Goal: Task Accomplishment & Management: Use online tool/utility

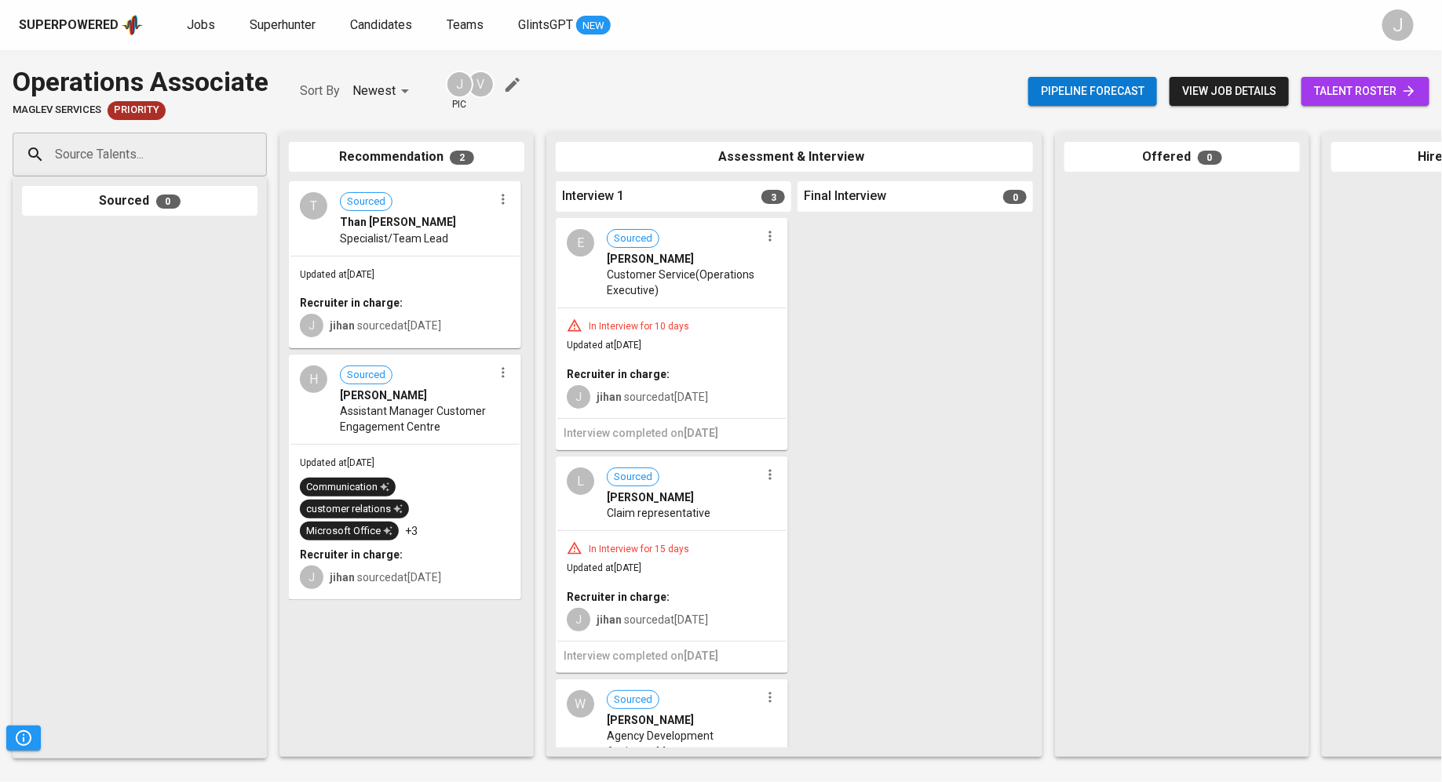
click at [186, 14] on div "Superpowered Jobs Superhunter Candidates Teams GlintsGPT NEW" at bounding box center [696, 25] width 1354 height 24
click at [202, 23] on span "Jobs" at bounding box center [201, 24] width 28 height 15
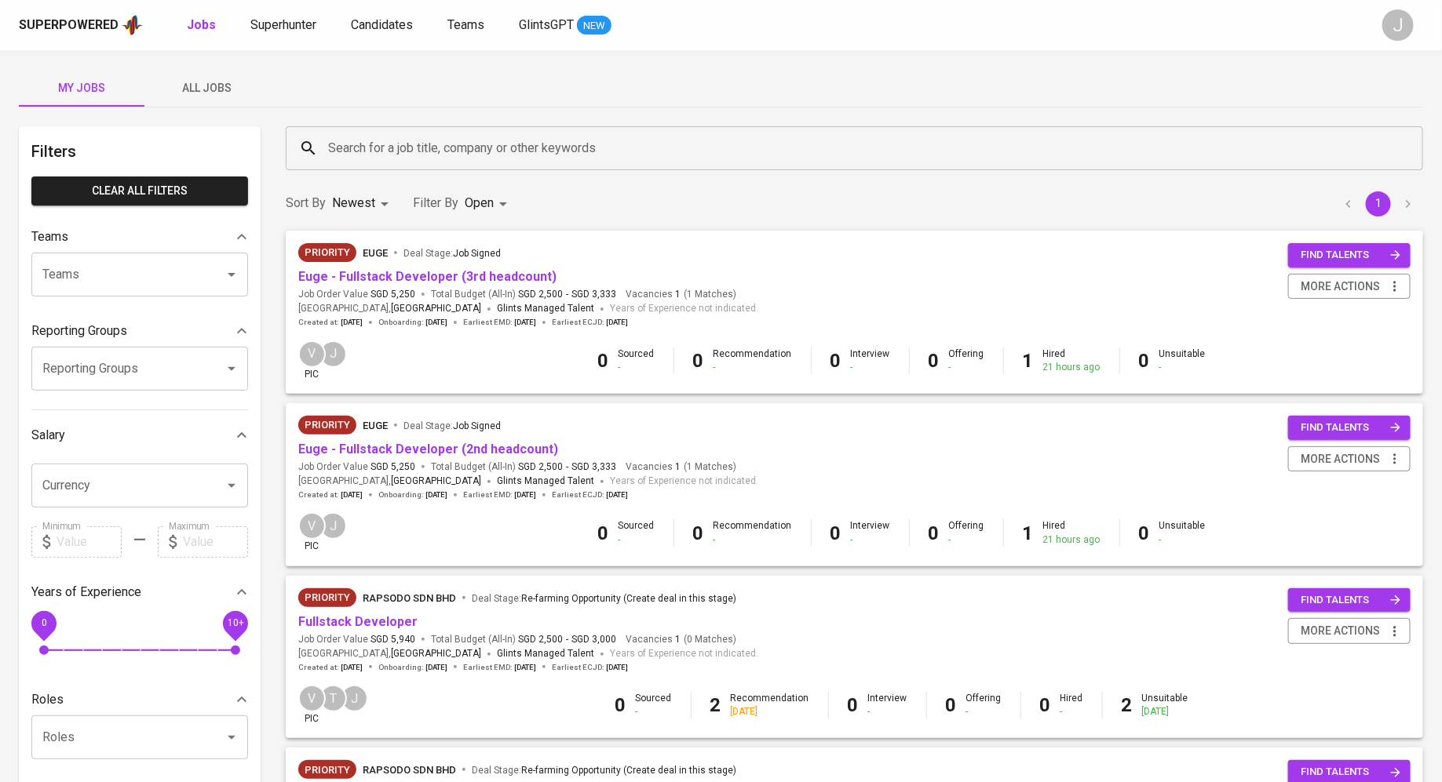
click at [424, 137] on input "Search for a job title, company or other keywords" at bounding box center [858, 148] width 1068 height 30
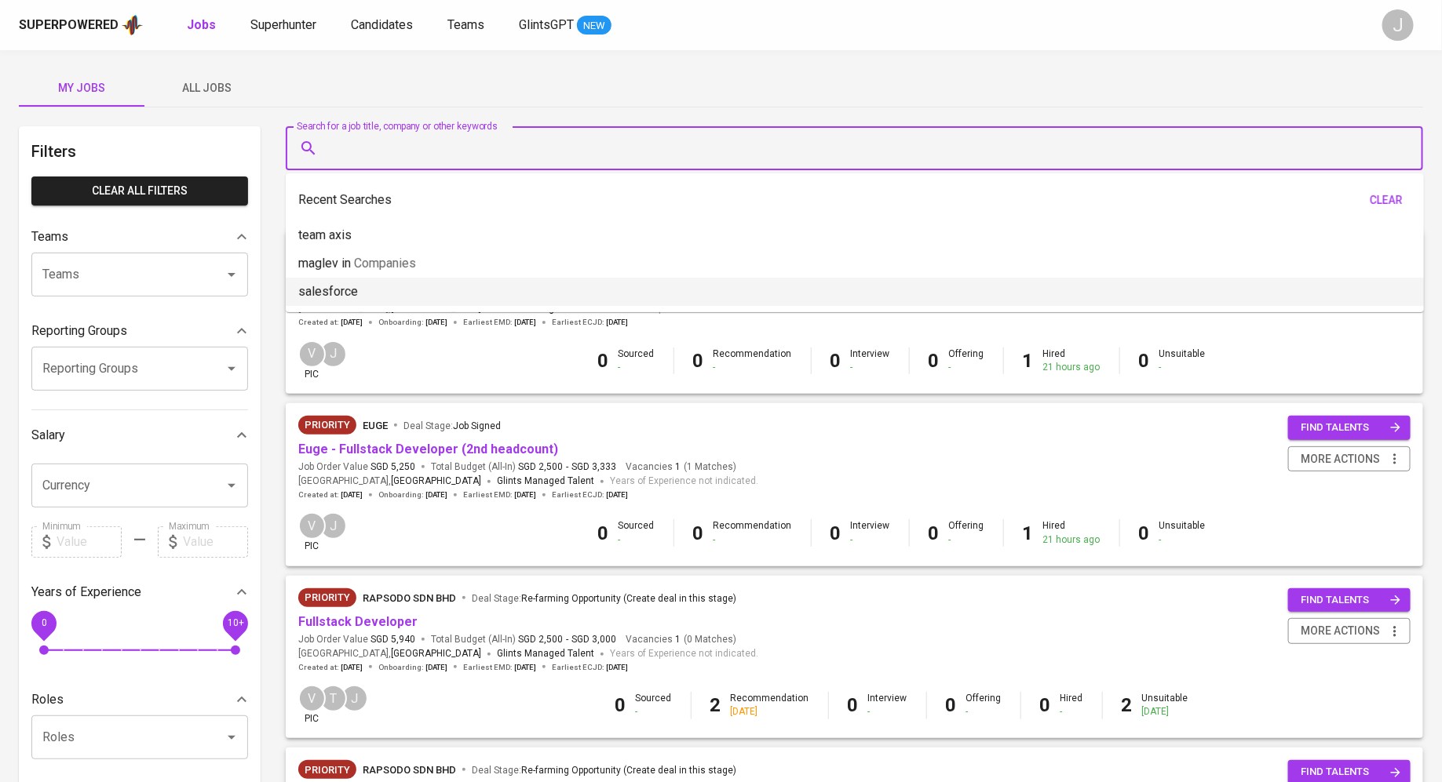
click at [397, 289] on li "salesforce" at bounding box center [855, 292] width 1138 height 28
type input "salesforce"
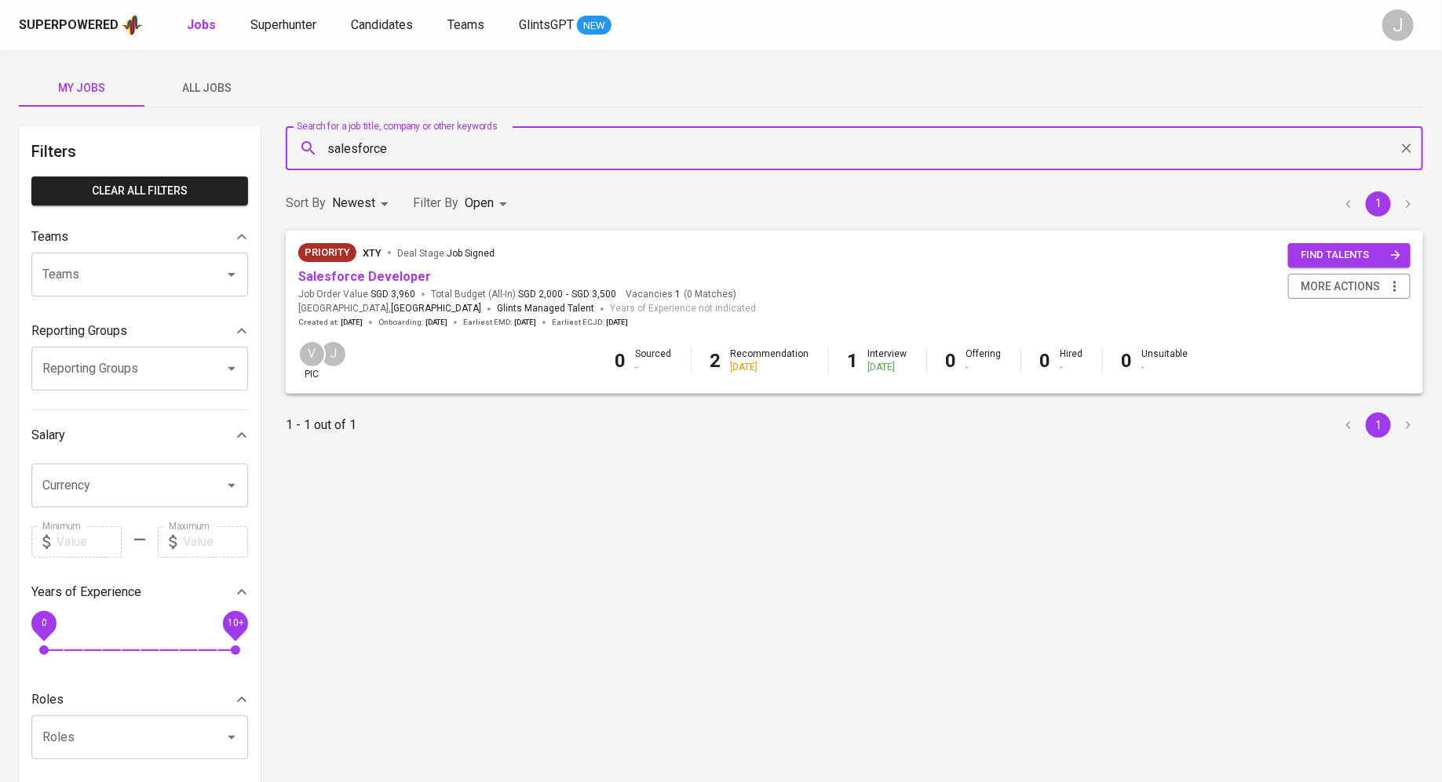
click at [365, 206] on body "Superpowered Jobs Superhunter Candidates Teams GlintsGPT NEW J My Jobs All Jobs…" at bounding box center [721, 535] width 1442 height 1071
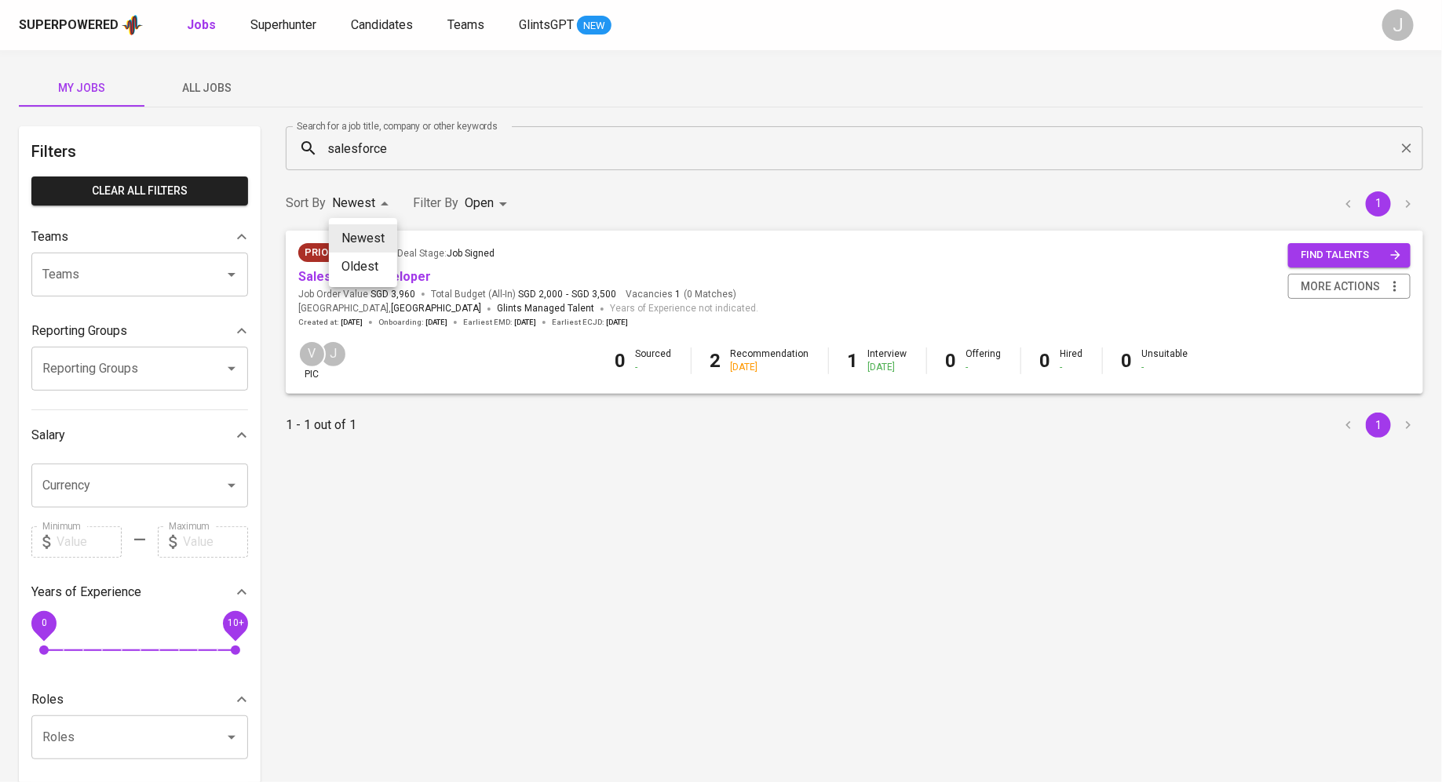
click at [363, 257] on li "Oldest" at bounding box center [363, 267] width 68 height 28
type input "OLDEST"
click at [468, 203] on body "Superpowered Jobs Superhunter Candidates Teams GlintsGPT NEW J My Jobs All Jobs…" at bounding box center [721, 535] width 1442 height 1071
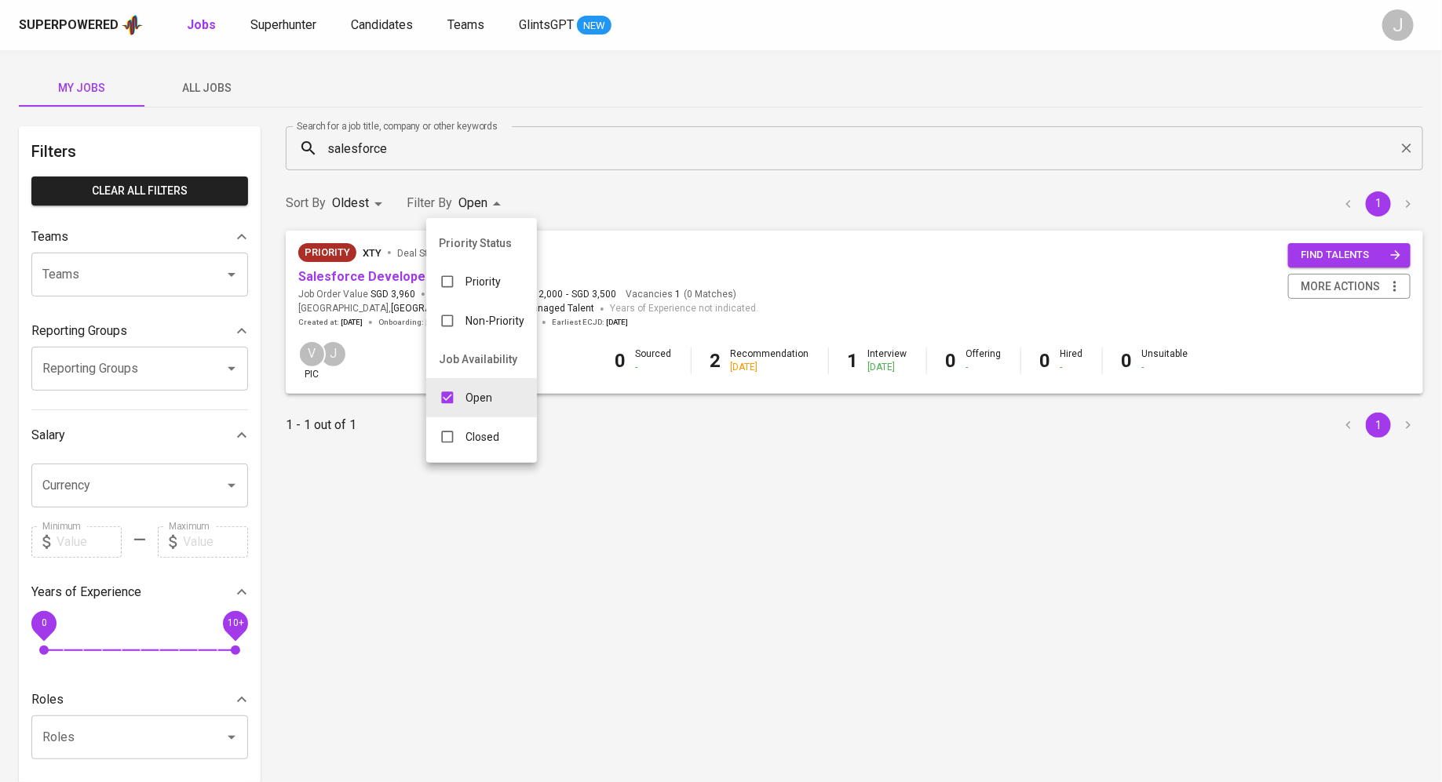
click at [472, 436] on p "Closed" at bounding box center [482, 437] width 34 height 16
type input "OPEN,CLOSE"
checkbox input "true"
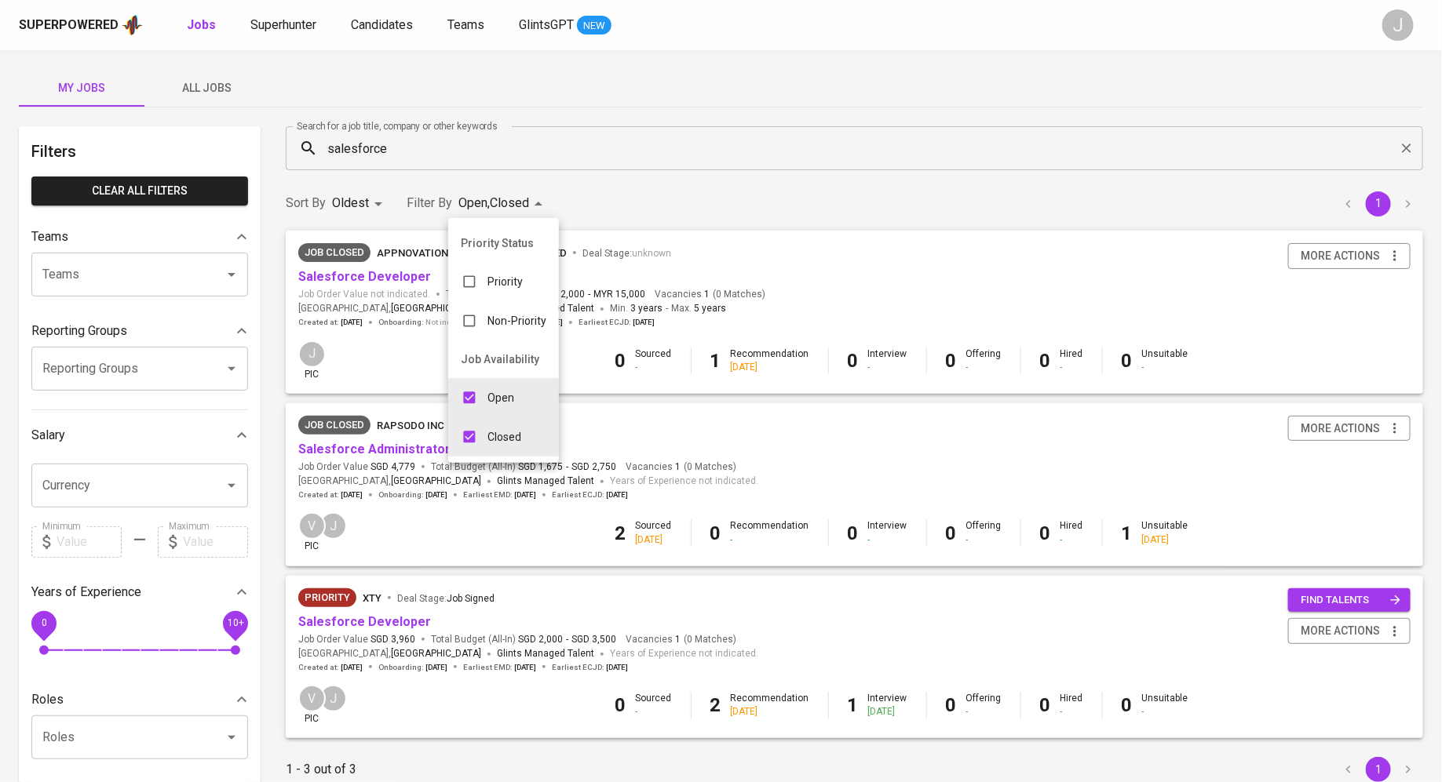
click at [676, 172] on div at bounding box center [721, 391] width 1442 height 782
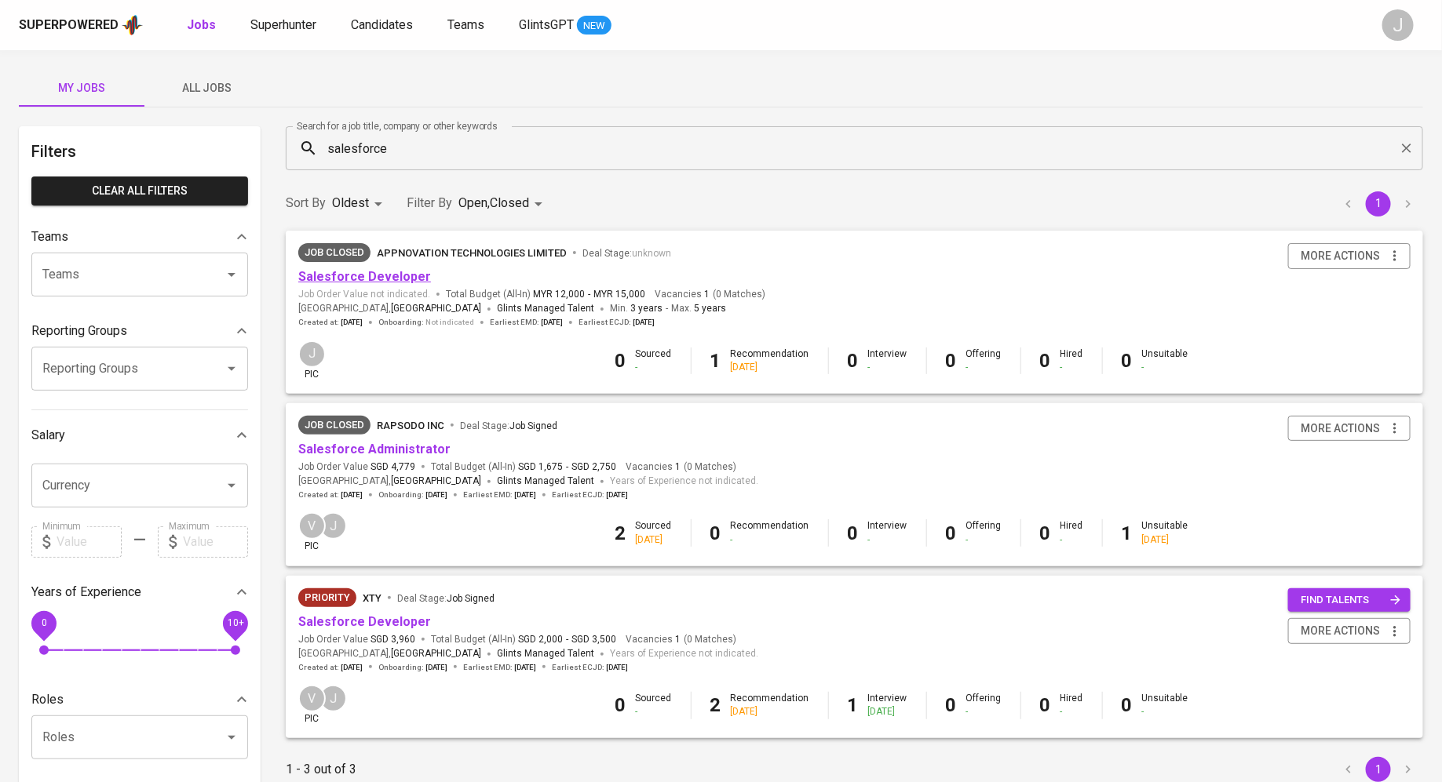
click at [373, 284] on link "Salesforce Developer" at bounding box center [364, 276] width 133 height 15
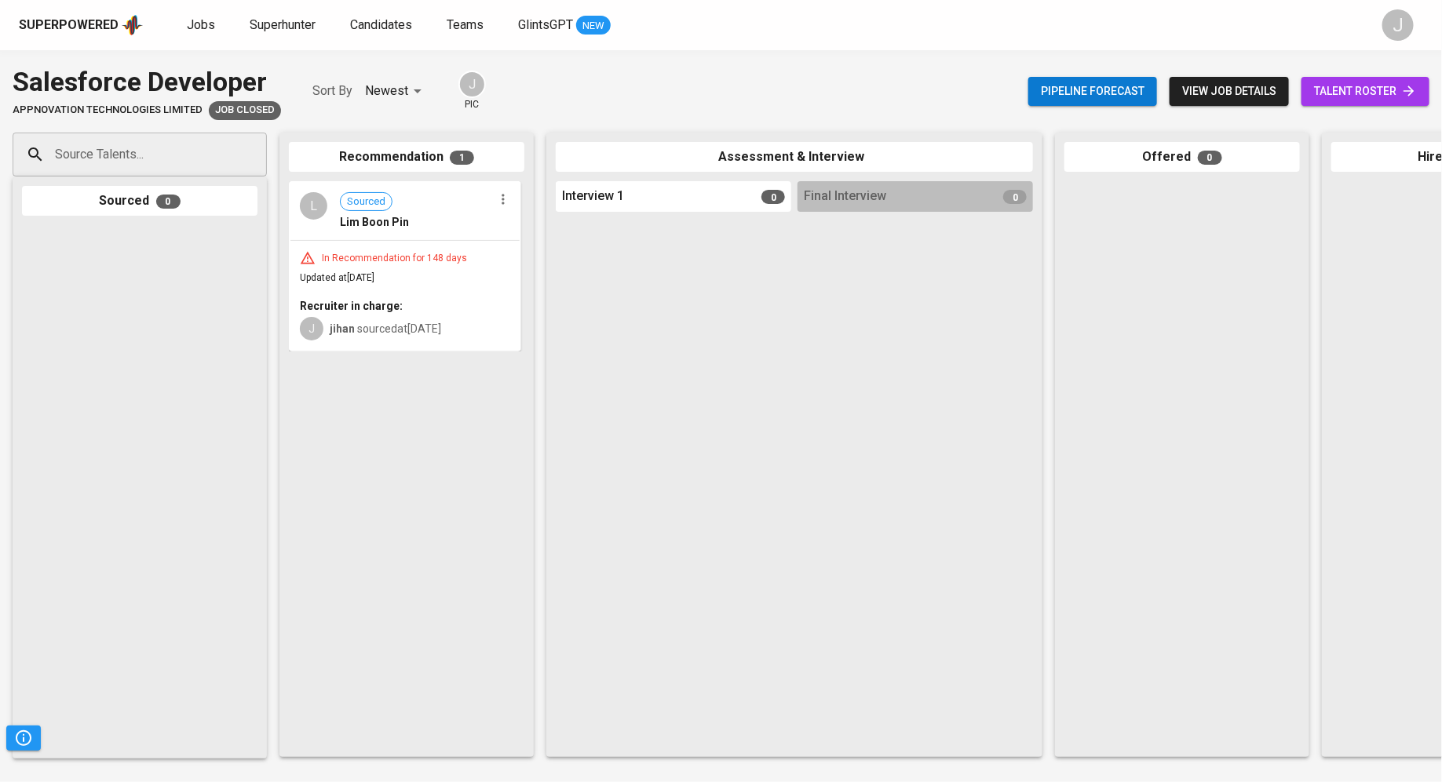
click at [406, 267] on div "In Recommendation for 148 days Updated at [DATE] Recruiter in charge: J jihan s…" at bounding box center [404, 296] width 229 height 110
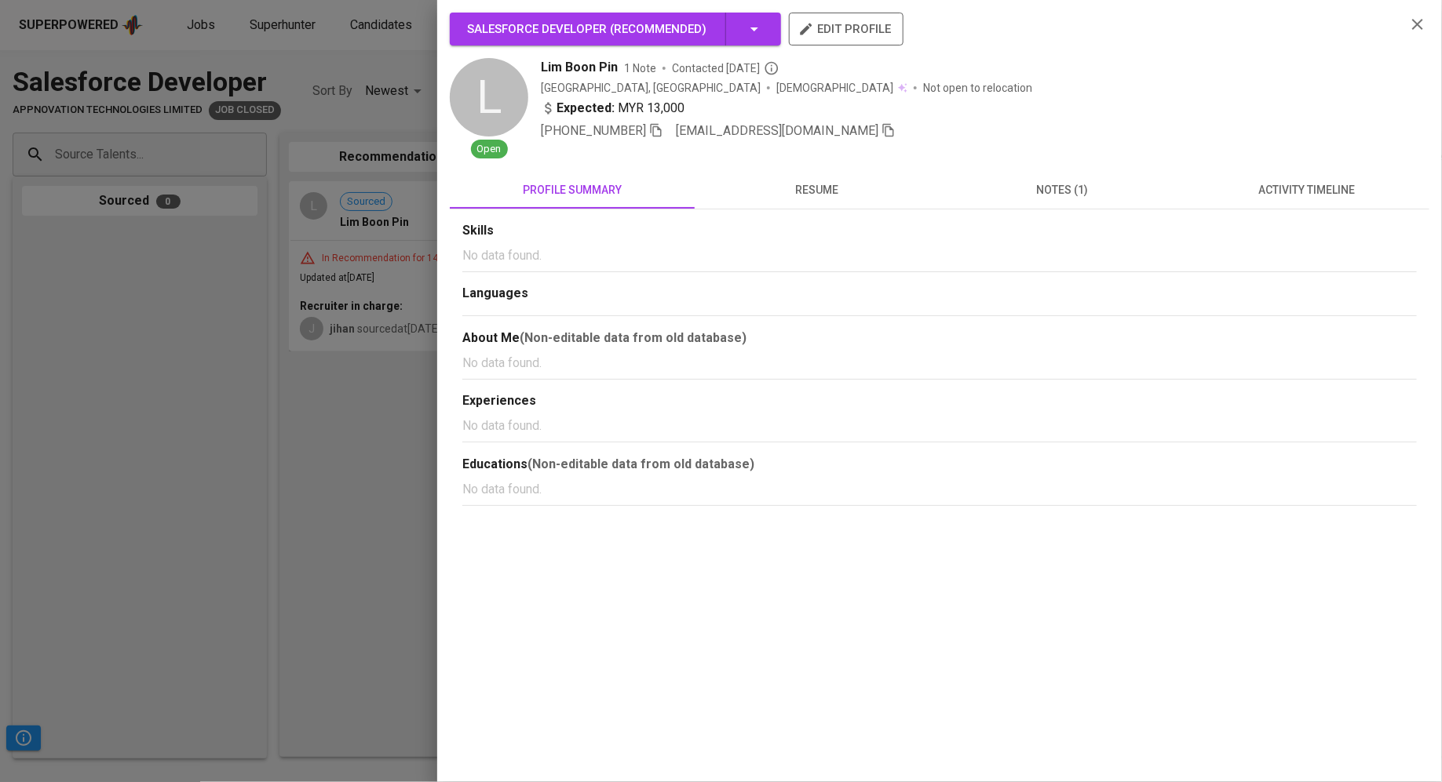
click at [814, 188] on span "resume" at bounding box center [817, 190] width 226 height 20
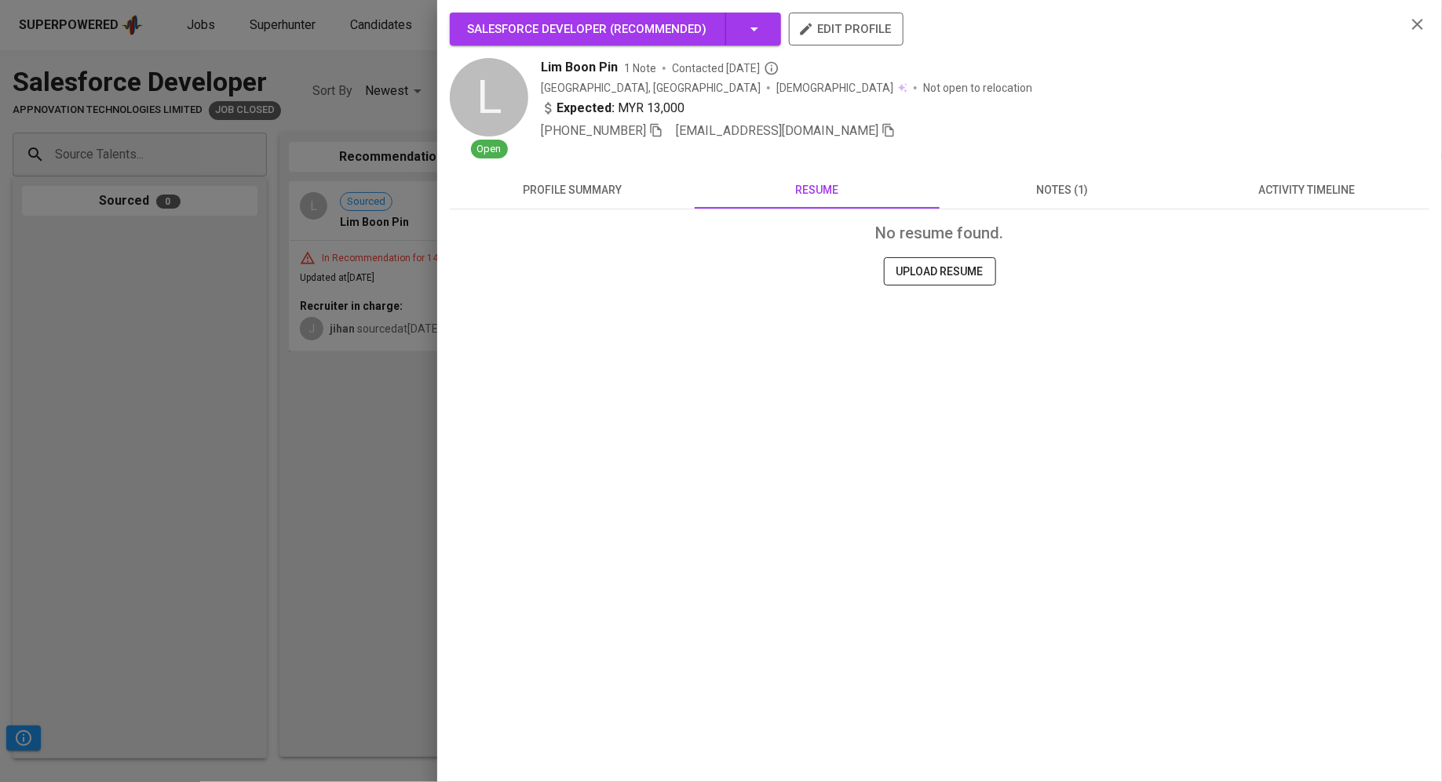
click at [219, 642] on div at bounding box center [721, 391] width 1442 height 782
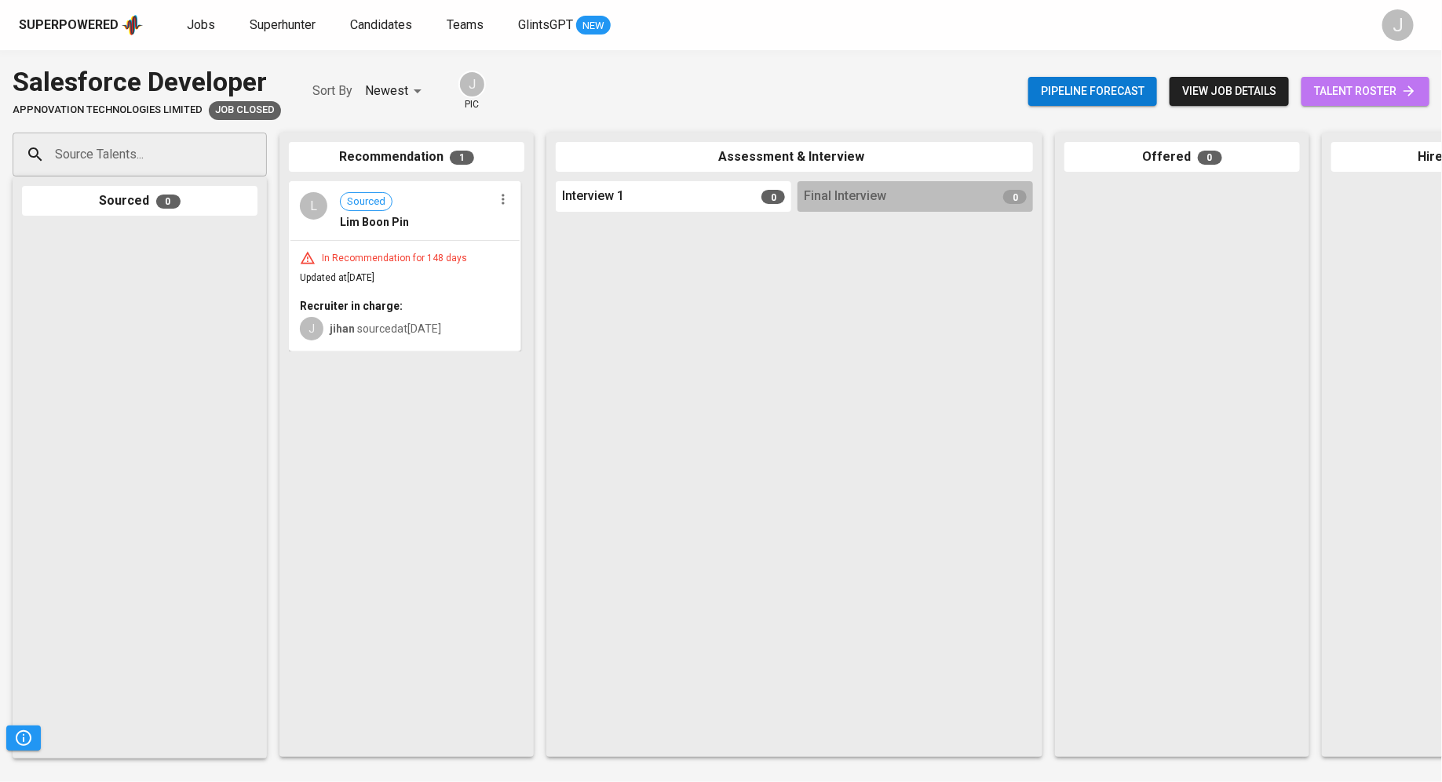
click at [1338, 95] on span "talent roster" at bounding box center [1365, 92] width 103 height 20
click at [210, 35] on link "Jobs" at bounding box center [202, 26] width 31 height 20
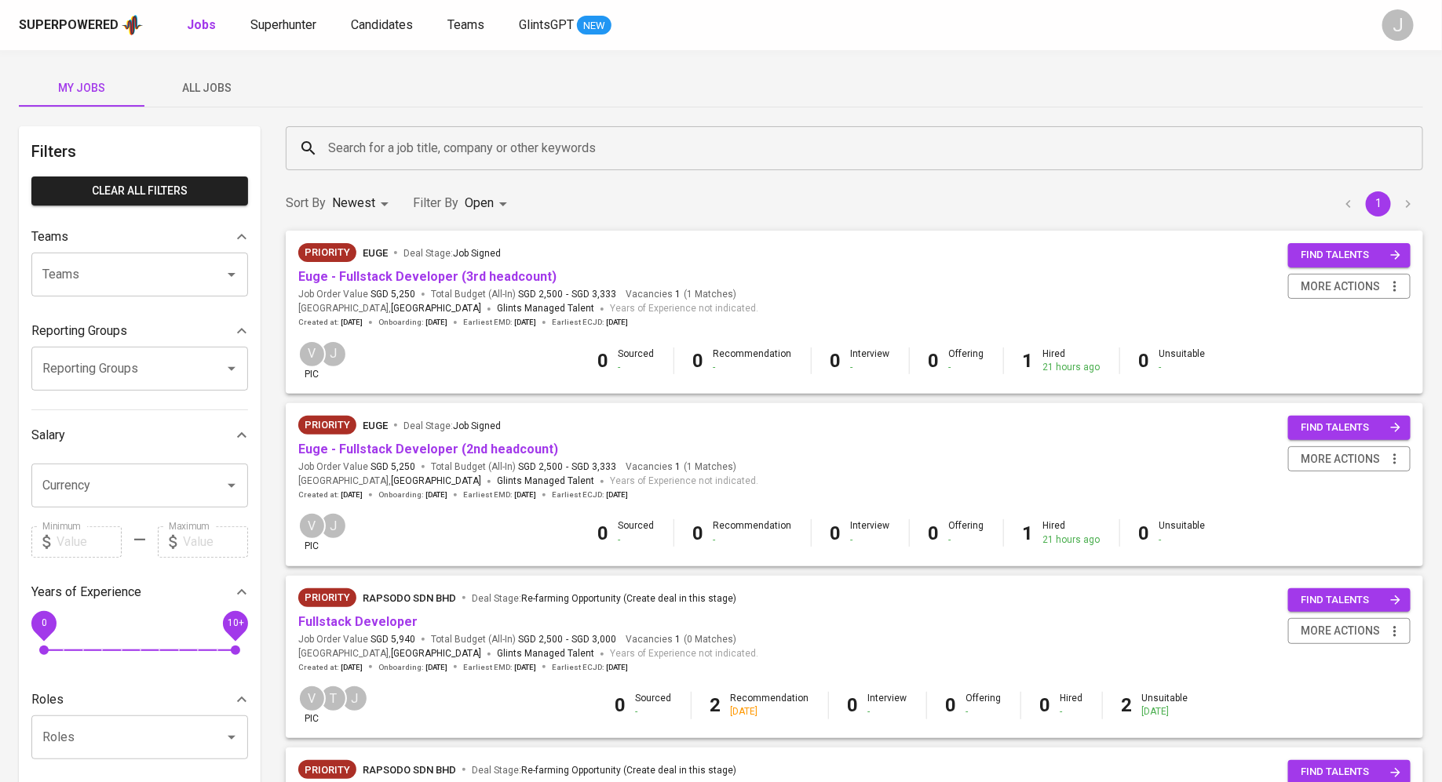
scroll to position [1096, 0]
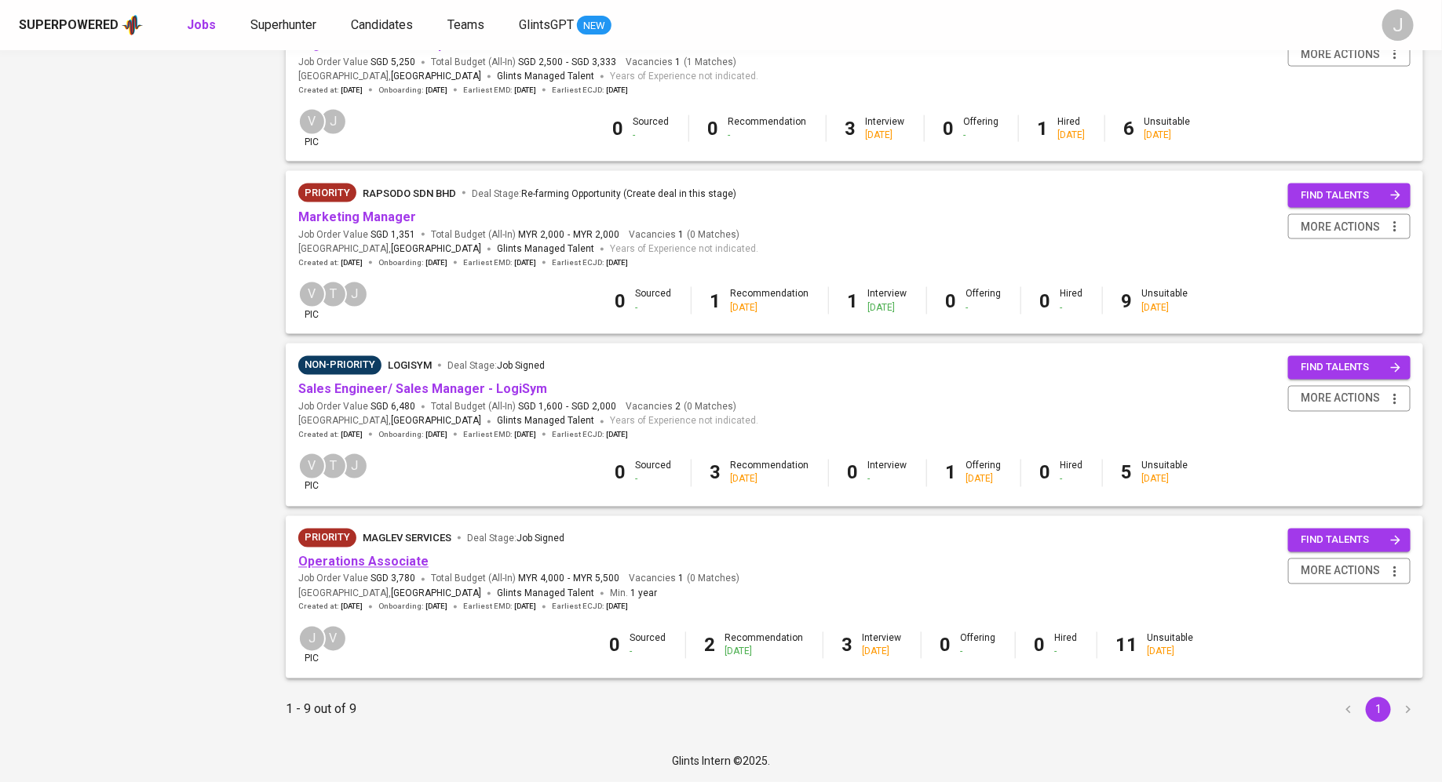
click at [397, 558] on link "Operations Associate" at bounding box center [363, 562] width 130 height 15
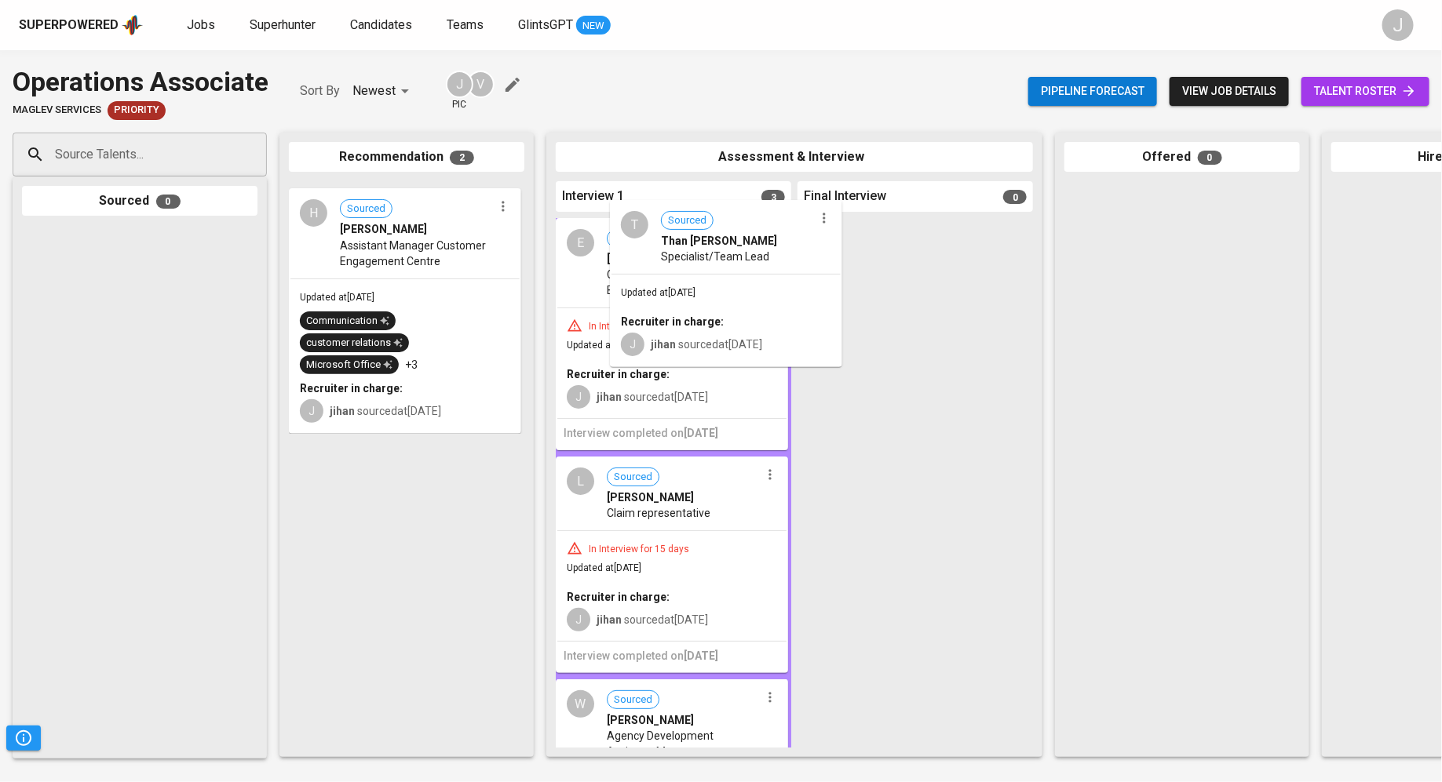
drag, startPoint x: 374, startPoint y: 302, endPoint x: 701, endPoint y: 320, distance: 327.7
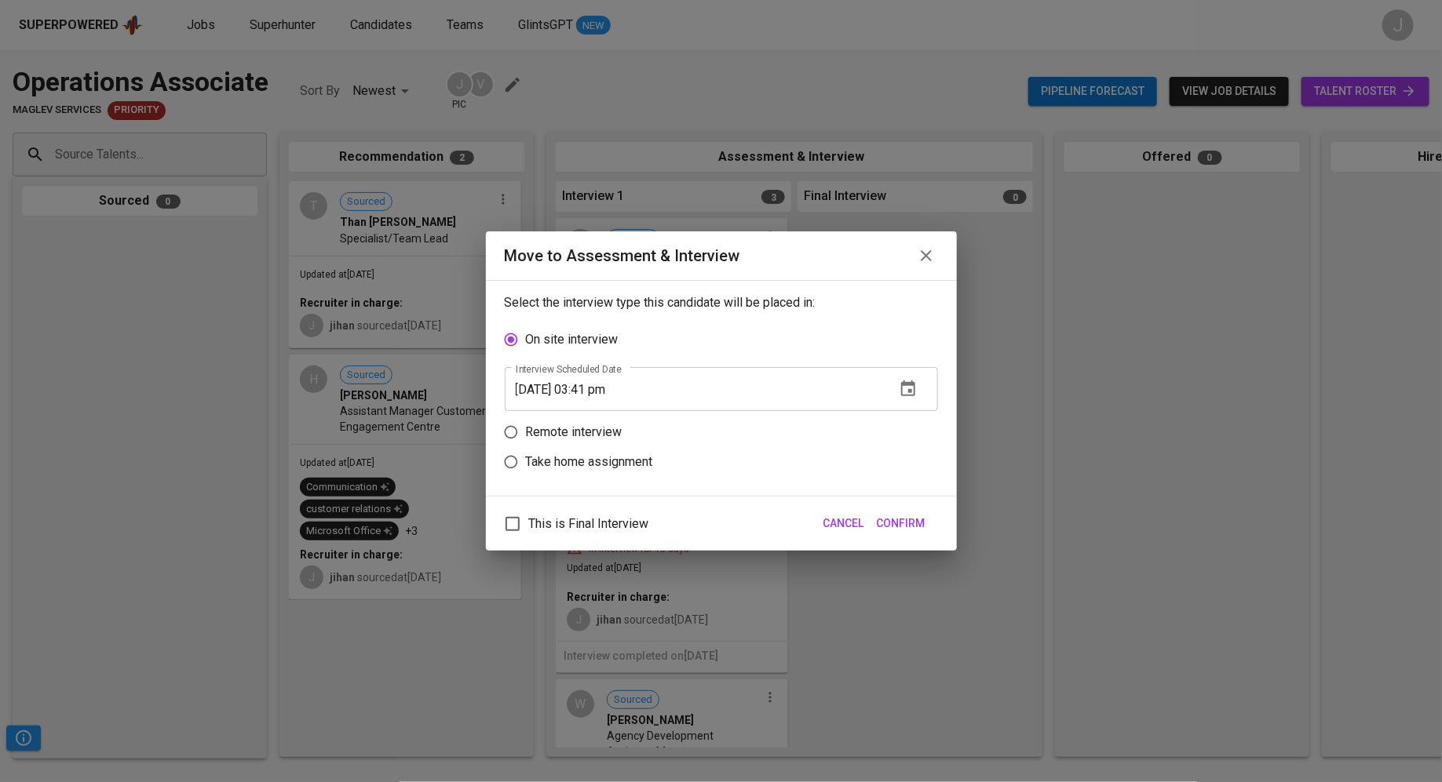
click at [932, 530] on div "This is Final Interview Cancel Confirm" at bounding box center [721, 524] width 471 height 54
click at [920, 526] on span "Confirm" at bounding box center [901, 524] width 49 height 20
